Goal: Transaction & Acquisition: Register for event/course

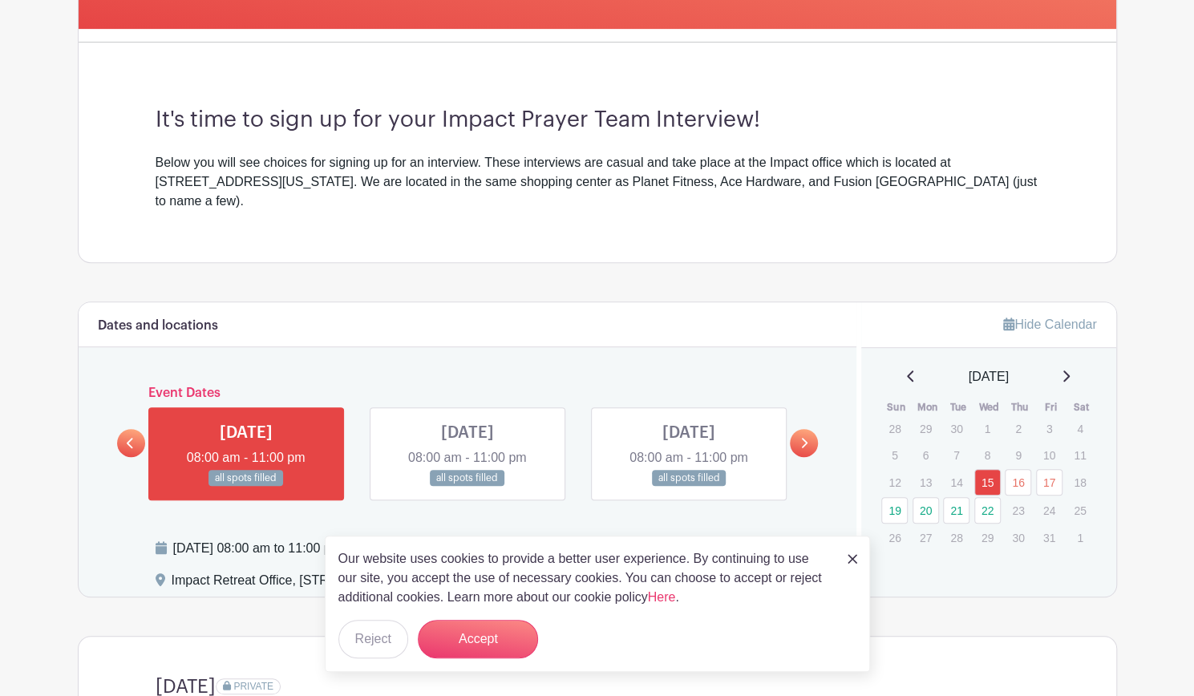
scroll to position [391, 0]
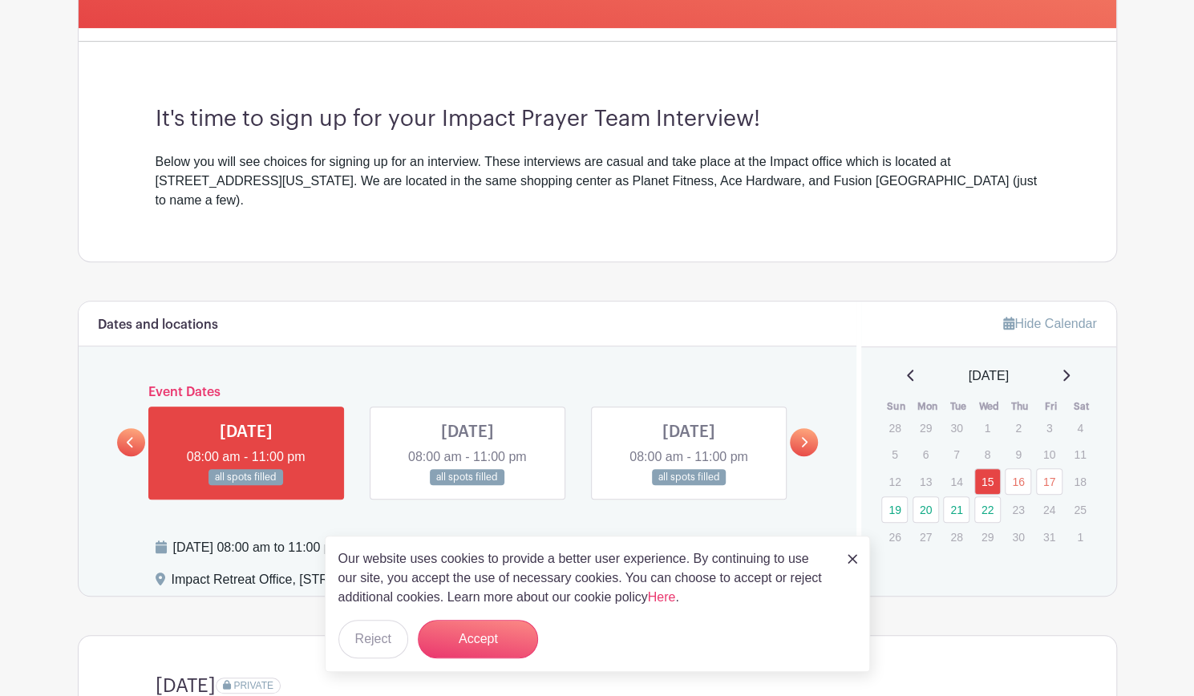
click at [853, 559] on img at bounding box center [853, 559] width 10 height 10
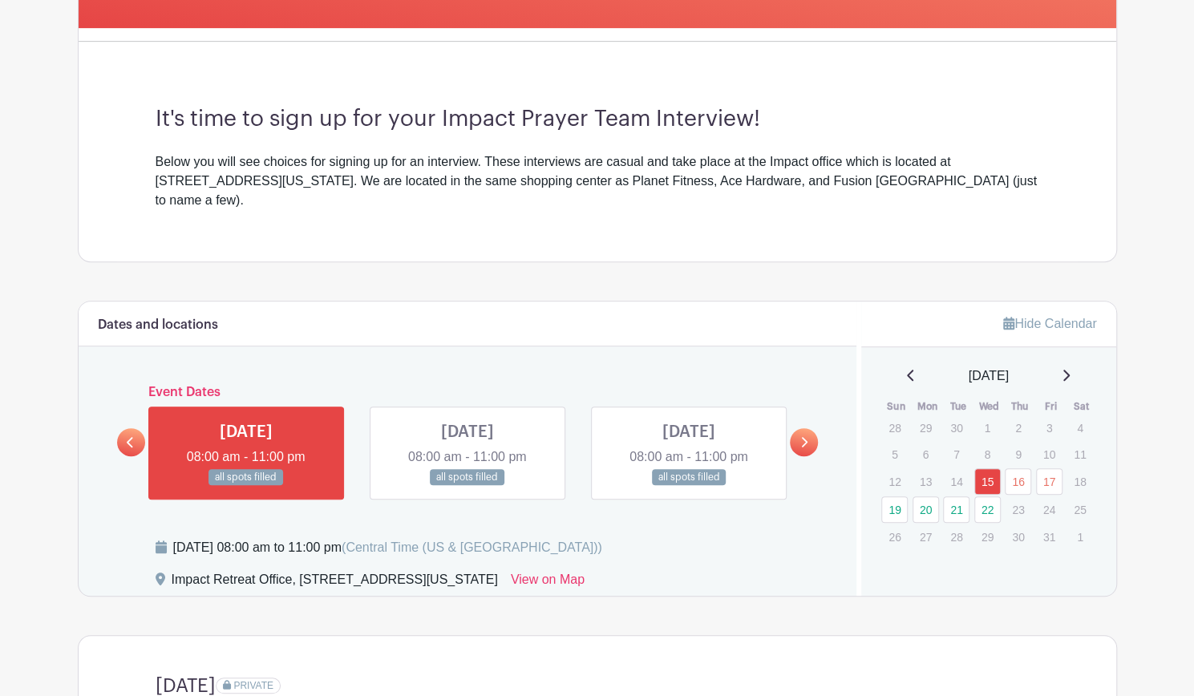
click at [797, 428] on link at bounding box center [804, 442] width 28 height 28
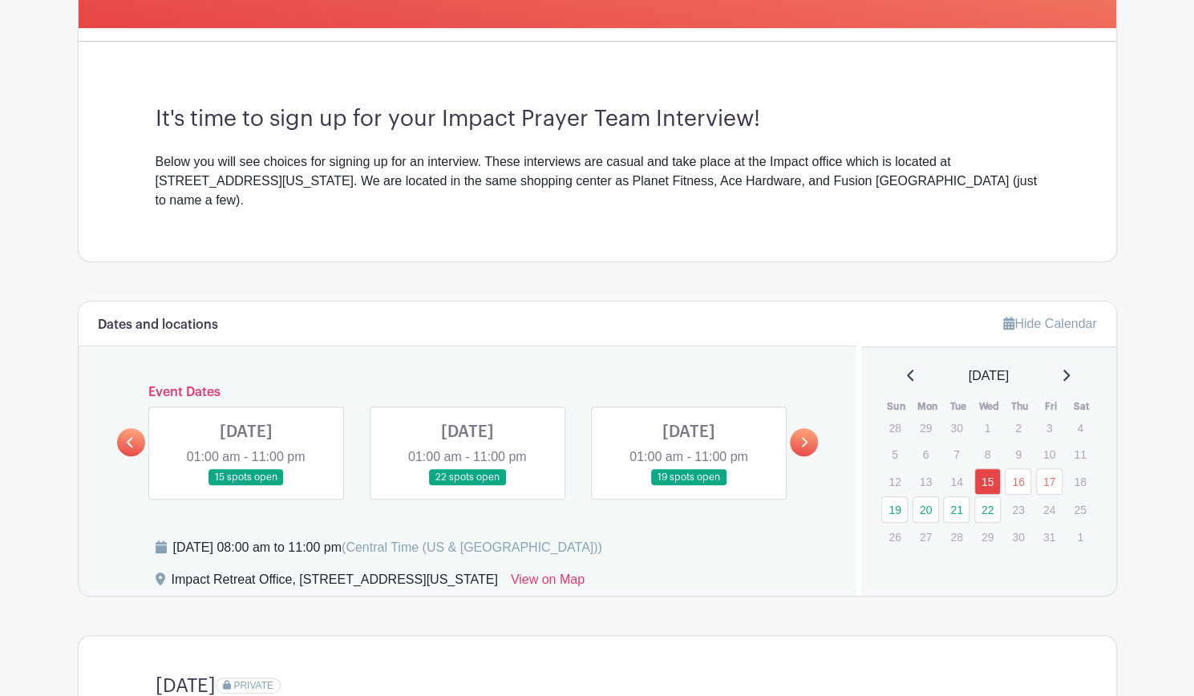
click at [246, 486] on link at bounding box center [246, 486] width 0 height 0
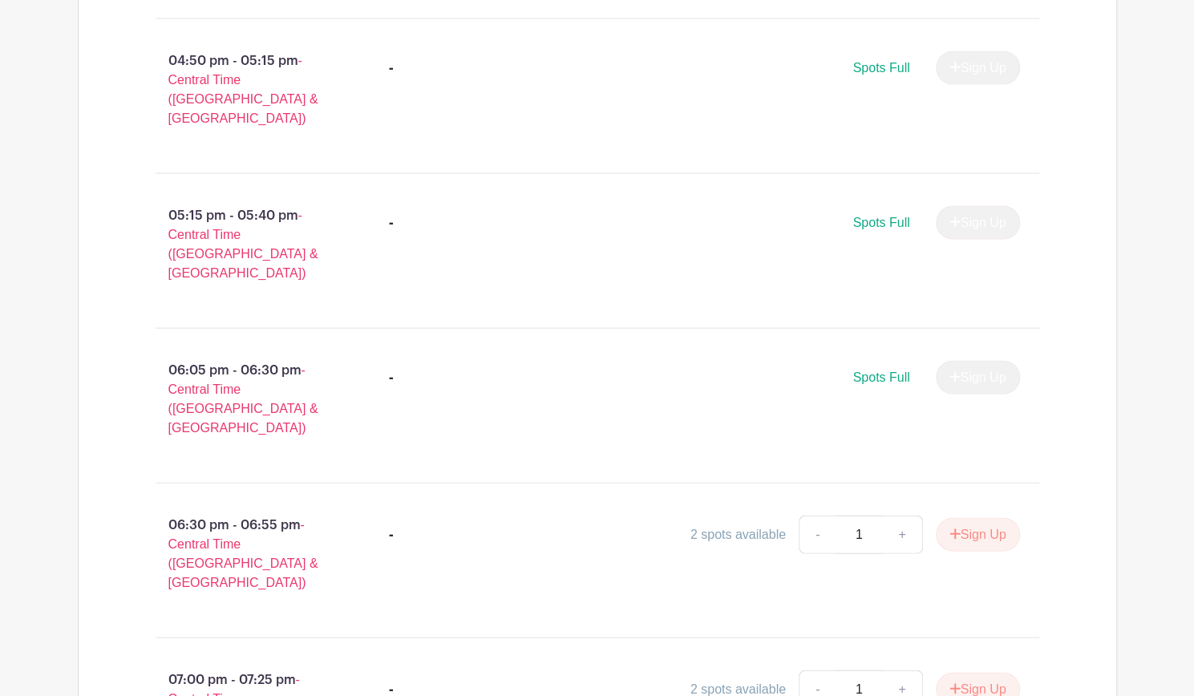
scroll to position [2101, 0]
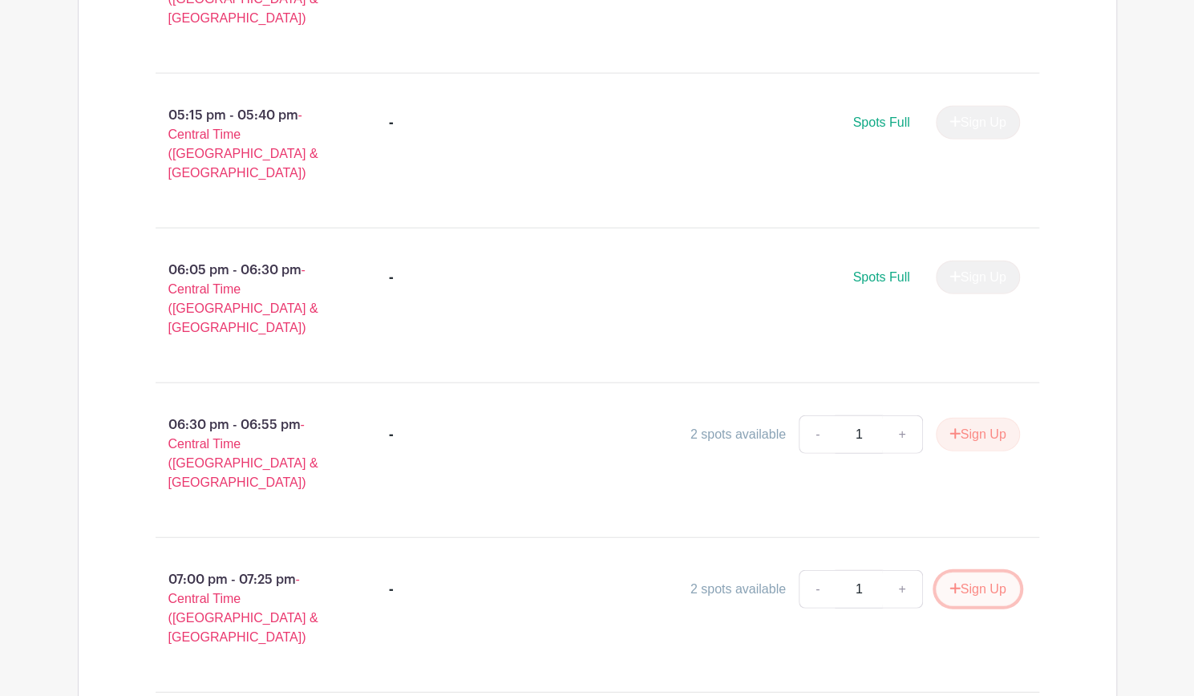
click at [976, 573] on button "Sign Up" at bounding box center [978, 590] width 84 height 34
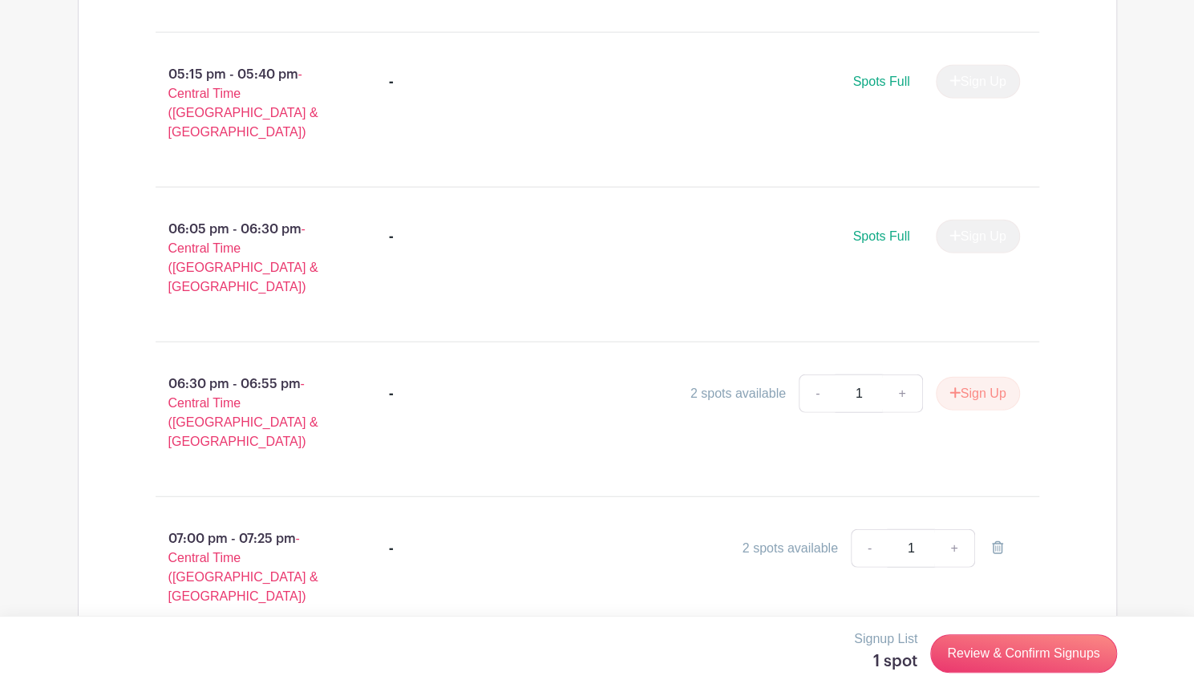
scroll to position [2143, 0]
click at [995, 659] on link "Review & Confirm Signups" at bounding box center [1023, 654] width 186 height 39
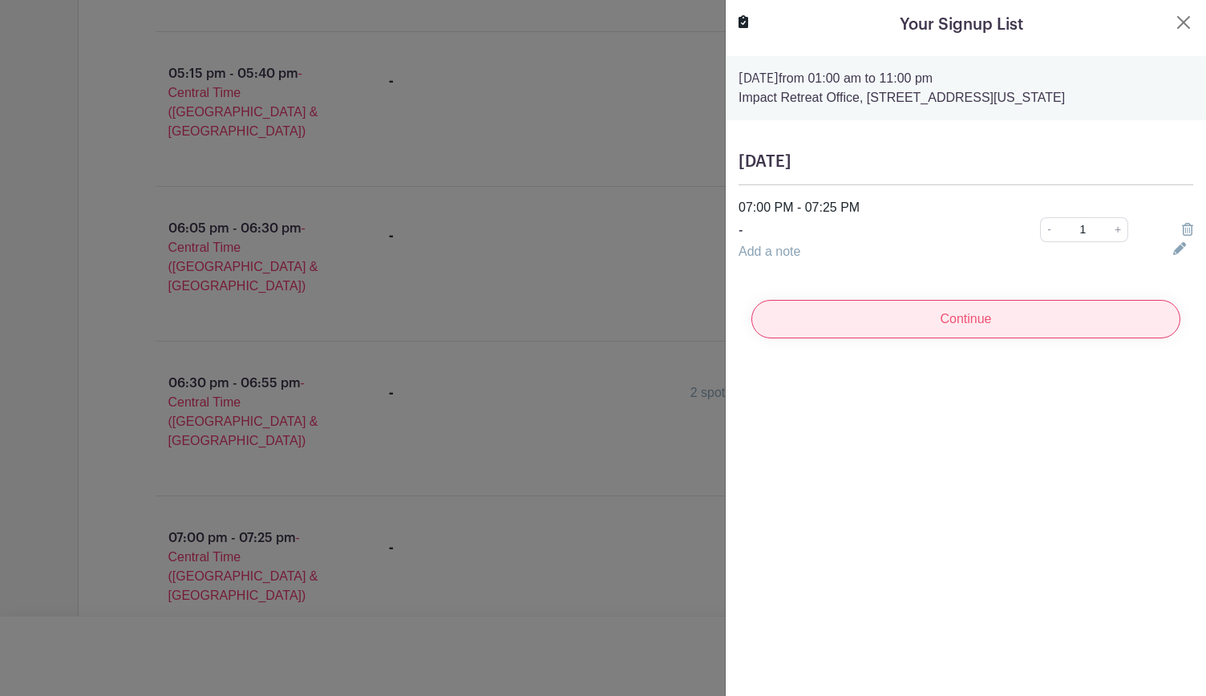
click at [970, 330] on input "Continue" at bounding box center [966, 319] width 429 height 39
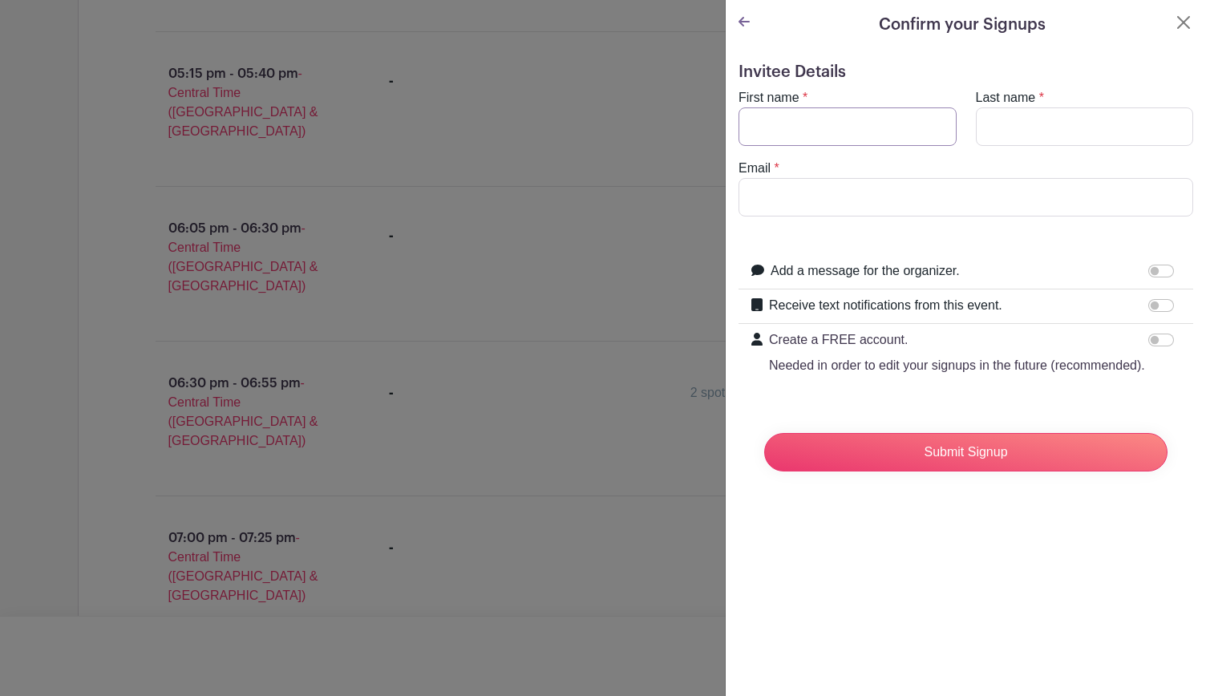
click at [871, 120] on input "First name" at bounding box center [848, 126] width 218 height 39
type input "[PERSON_NAME]"
click at [869, 197] on input "[EMAIL_ADDRESS][DOMAIN_NAME]" at bounding box center [966, 197] width 455 height 39
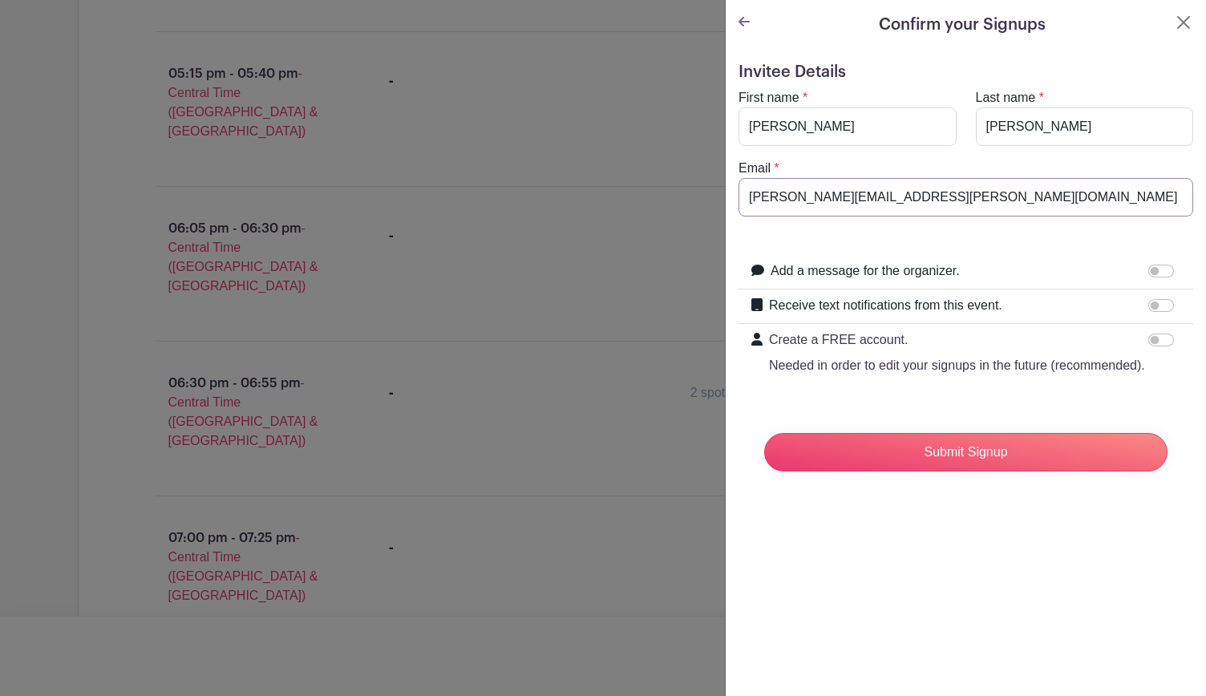
type input "[PERSON_NAME][EMAIL_ADDRESS][PERSON_NAME][DOMAIN_NAME]"
click at [913, 233] on form "Invitee Details First name * [PERSON_NAME] Last name * [PERSON_NAME] Email * [P…" at bounding box center [966, 274] width 455 height 422
click at [980, 470] on input "Submit Signup" at bounding box center [965, 452] width 403 height 39
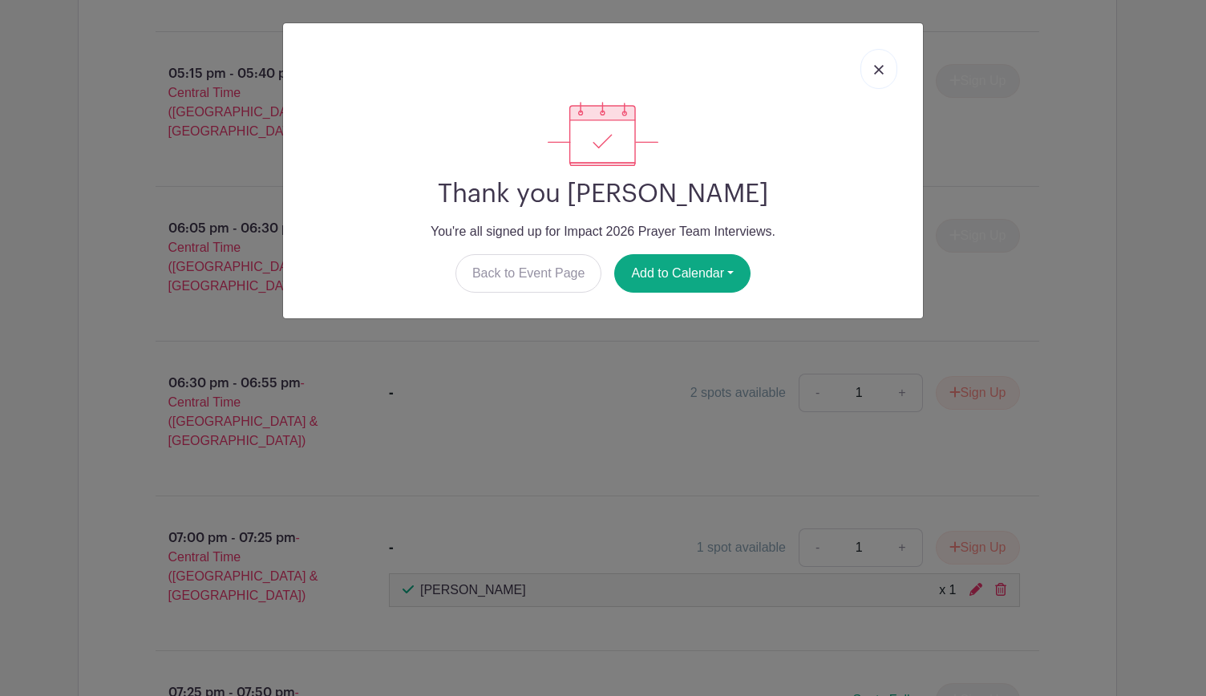
click at [876, 68] on img at bounding box center [879, 70] width 10 height 10
